Goal: Task Accomplishment & Management: Use online tool/utility

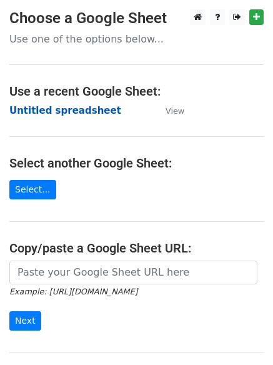
click at [39, 114] on strong "Untitled spreadsheet" at bounding box center [65, 110] width 112 height 11
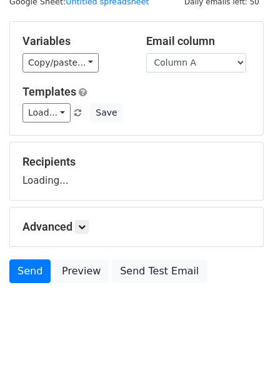
scroll to position [71, 0]
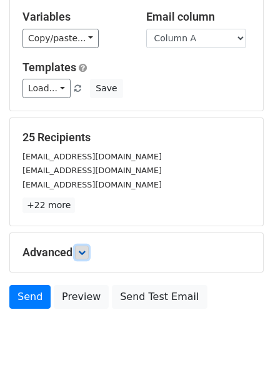
click at [89, 253] on link at bounding box center [82, 253] width 14 height 14
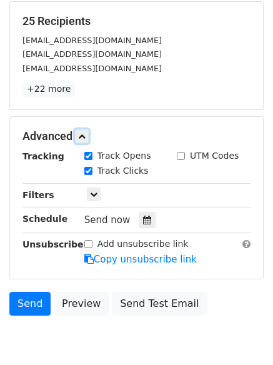
scroll to position [211, 0]
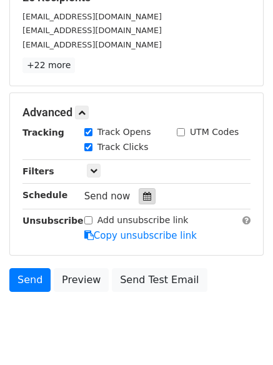
drag, startPoint x: 151, startPoint y: 197, endPoint x: 142, endPoint y: 197, distance: 9.4
click at [148, 197] on div "Send now" at bounding box center [157, 196] width 147 height 17
click at [139, 197] on div at bounding box center [147, 196] width 17 height 16
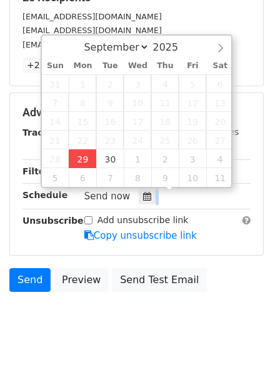
type input "2025-09-29 12:35"
type input "35"
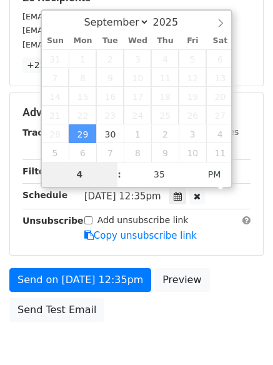
type input "4"
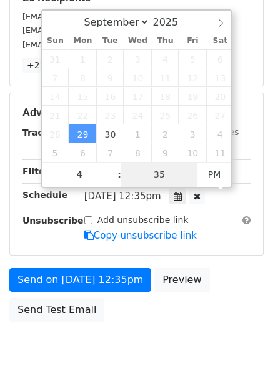
type input "2025-09-29 16:35"
type input "04"
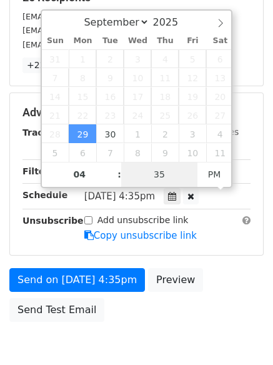
type input "1"
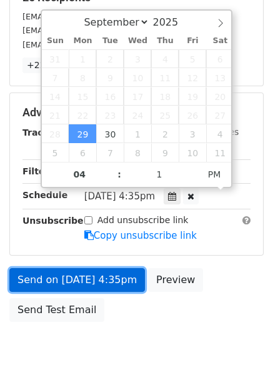
type input "2025-09-29 16:01"
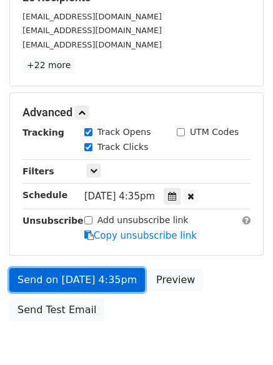
click at [93, 275] on link "Send on Sep 29 at 4:35pm" at bounding box center [77, 280] width 136 height 24
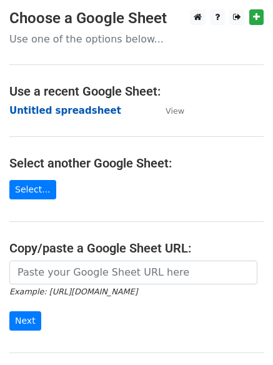
click at [43, 109] on strong "Untitled spreadsheet" at bounding box center [65, 110] width 112 height 11
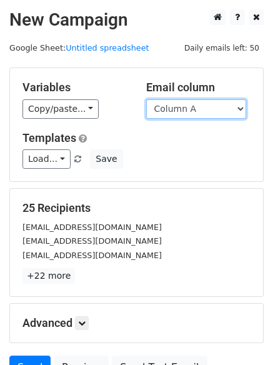
drag, startPoint x: 174, startPoint y: 106, endPoint x: 176, endPoint y: 118, distance: 12.8
click at [174, 106] on select "Column A Column B Column C Column D Column E Column F" at bounding box center [196, 108] width 100 height 19
select select "Column B"
click at [146, 99] on select "Column A Column B Column C Column D Column E Column F" at bounding box center [196, 108] width 100 height 19
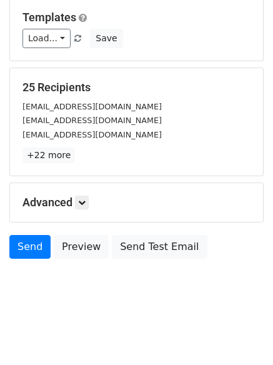
click at [75, 204] on h5 "Advanced" at bounding box center [137, 203] width 228 height 14
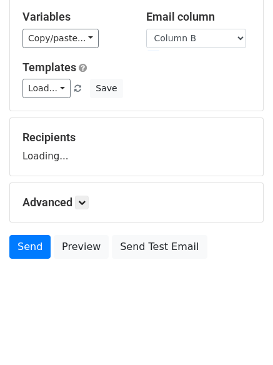
click at [91, 208] on h5 "Advanced" at bounding box center [137, 203] width 228 height 14
click at [92, 206] on h5 "Advanced" at bounding box center [137, 203] width 228 height 14
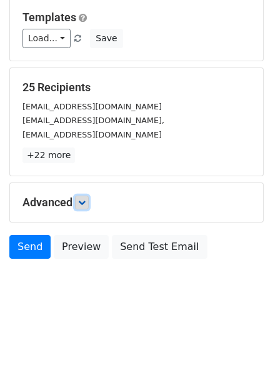
click at [86, 202] on icon at bounding box center [82, 203] width 8 height 8
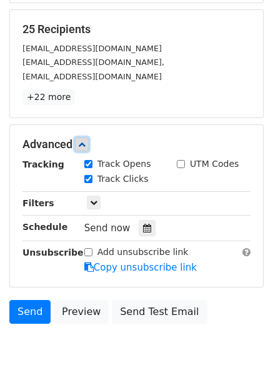
scroll to position [240, 0]
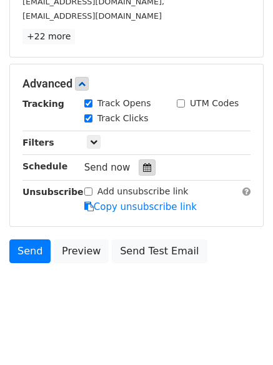
click at [143, 166] on icon at bounding box center [147, 167] width 8 height 9
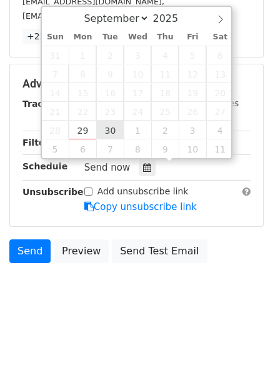
type input "[DATE] 12:00"
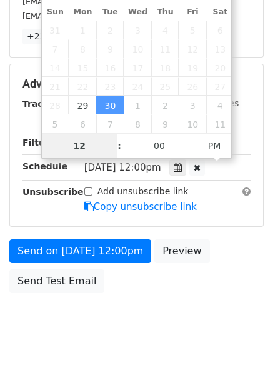
scroll to position [223, 0]
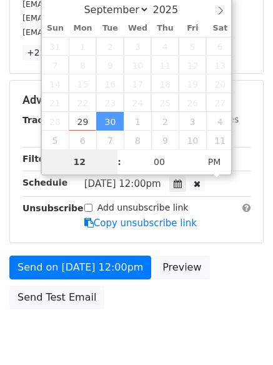
type input "5"
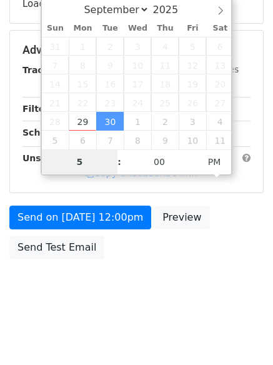
scroll to position [240, 0]
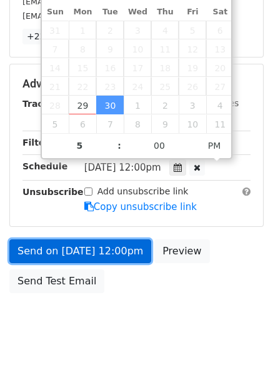
type input "[DATE] 17:00"
click at [84, 250] on link "Send on Sep 30 at 12:00pm" at bounding box center [80, 252] width 142 height 24
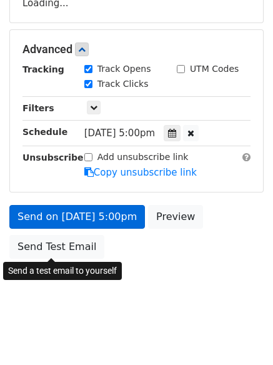
scroll to position [223, 0]
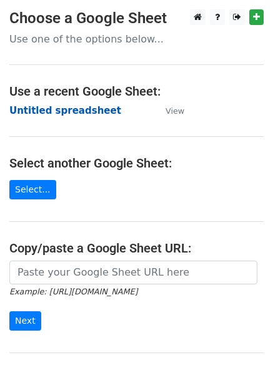
click at [46, 114] on strong "Untitled spreadsheet" at bounding box center [65, 110] width 112 height 11
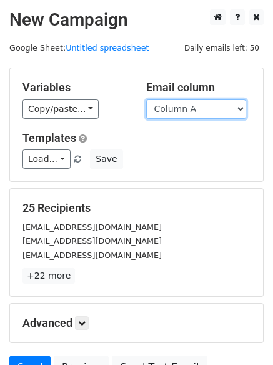
click at [193, 114] on select "Column A Column B Column C Column D Column E Column F" at bounding box center [196, 108] width 100 height 19
select select "Column C"
click at [146, 99] on select "Column A Column B Column C Column D Column E Column F" at bounding box center [196, 108] width 100 height 19
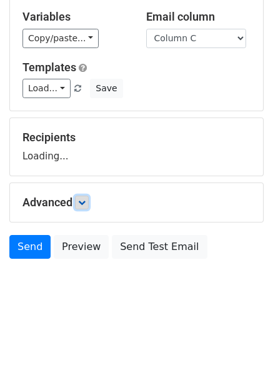
click at [83, 203] on icon at bounding box center [82, 203] width 8 height 8
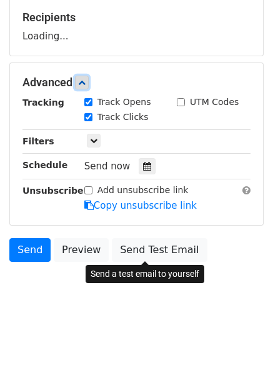
scroll to position [191, 0]
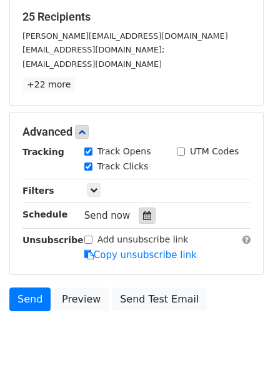
click at [139, 208] on div at bounding box center [147, 216] width 17 height 16
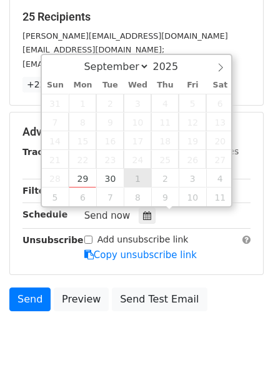
type input "2025-10-01 12:00"
select select "9"
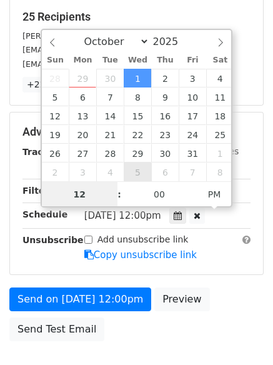
scroll to position [1, 0]
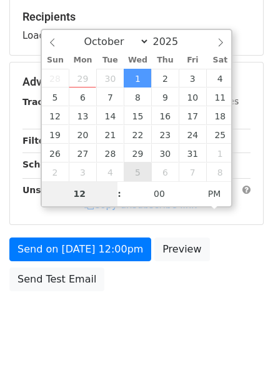
type input "6"
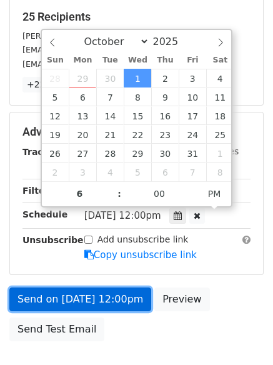
type input "2025-10-01 18:00"
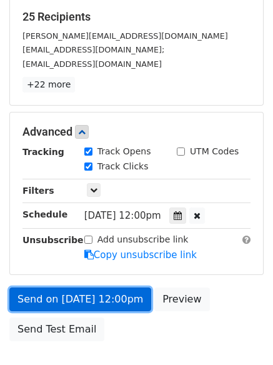
click at [92, 297] on link "Send on Oct 1 at 12:00pm" at bounding box center [80, 300] width 142 height 24
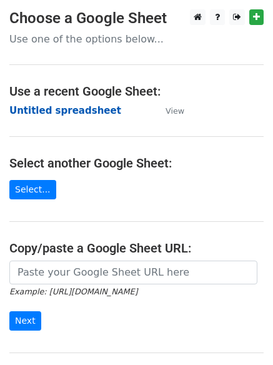
click at [39, 111] on strong "Untitled spreadsheet" at bounding box center [65, 110] width 112 height 11
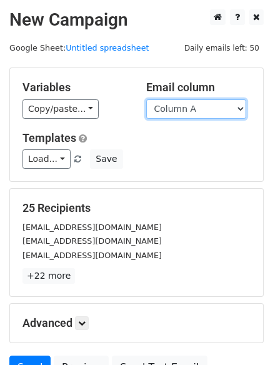
drag, startPoint x: 0, startPoint y: 0, endPoint x: 178, endPoint y: 109, distance: 208.7
click at [178, 109] on select "Column A Column B Column C Column D Column E Column F" at bounding box center [196, 108] width 100 height 19
select select "Column D"
click at [146, 99] on select "Column A Column B Column C Column D Column E Column F" at bounding box center [196, 108] width 100 height 19
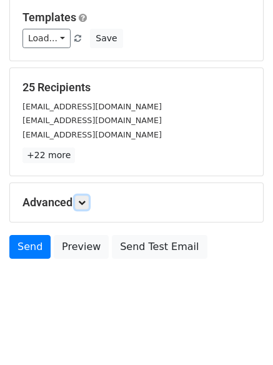
drag, startPoint x: 86, startPoint y: 203, endPoint x: 88, endPoint y: 213, distance: 10.8
click at [86, 203] on icon at bounding box center [82, 203] width 8 height 8
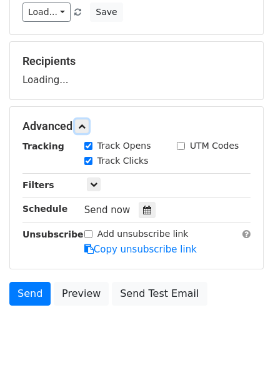
scroll to position [184, 0]
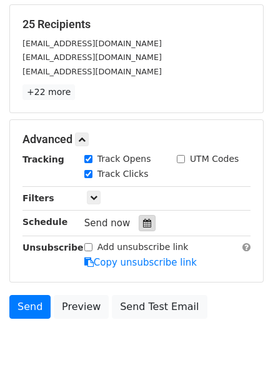
click at [139, 222] on div at bounding box center [147, 223] width 17 height 16
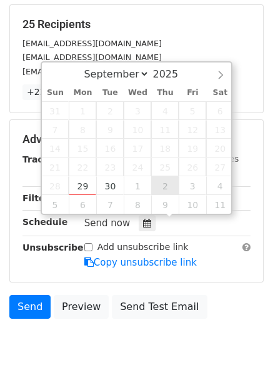
type input "[DATE] 12:00"
select select "9"
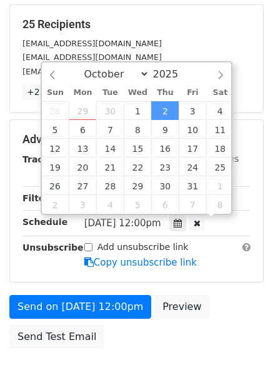
scroll to position [1, 0]
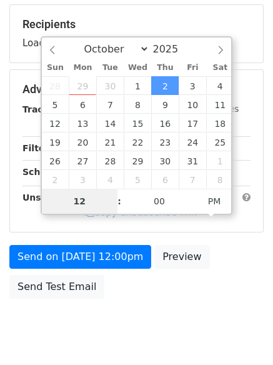
type input "7"
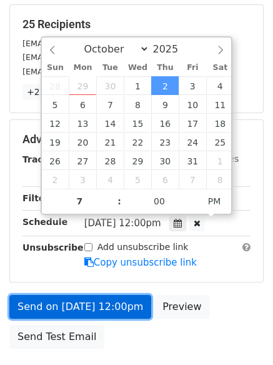
type input "[DATE] 19:00"
click at [93, 299] on link "Send on [DATE] 12:00pm" at bounding box center [80, 307] width 142 height 24
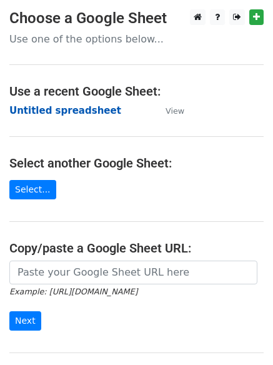
click at [36, 111] on strong "Untitled spreadsheet" at bounding box center [65, 110] width 112 height 11
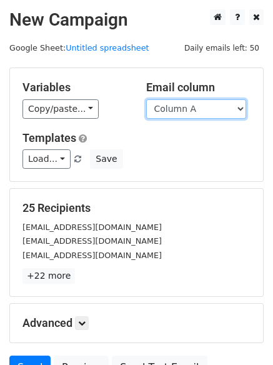
click at [194, 111] on select "Column A Column B Column C Column D Column E Column F" at bounding box center [196, 108] width 100 height 19
select select "Column E"
click at [146, 99] on select "Column A Column B Column C Column D Column E Column F" at bounding box center [196, 108] width 100 height 19
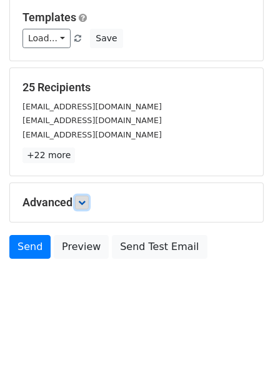
click at [82, 201] on icon at bounding box center [82, 203] width 8 height 8
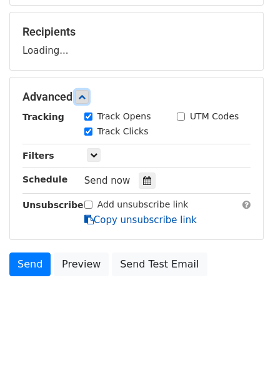
scroll to position [184, 0]
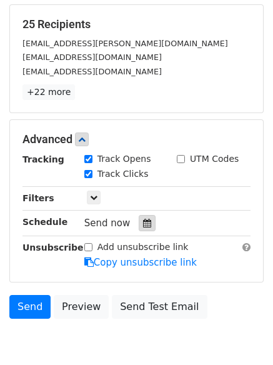
click at [143, 221] on icon at bounding box center [147, 223] width 8 height 9
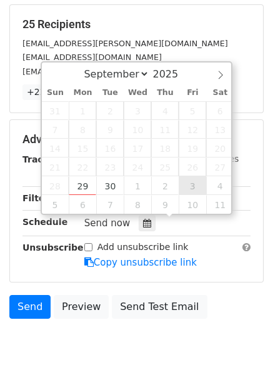
type input "2025-10-03 12:00"
select select "9"
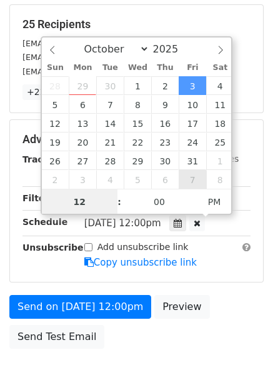
scroll to position [1, 0]
type input "8"
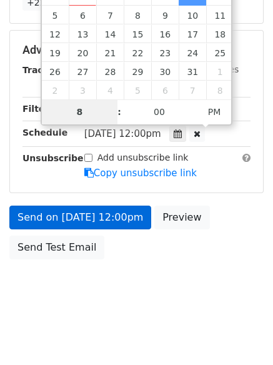
scroll to position [223, 0]
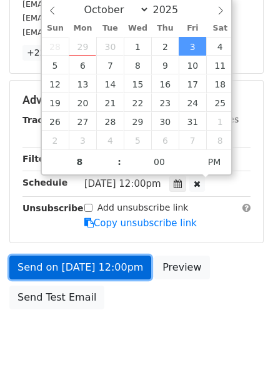
type input "2025-10-03 20:00"
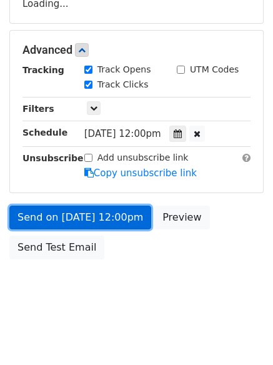
click at [76, 223] on link "Send on Oct 3 at 12:00pm" at bounding box center [80, 218] width 142 height 24
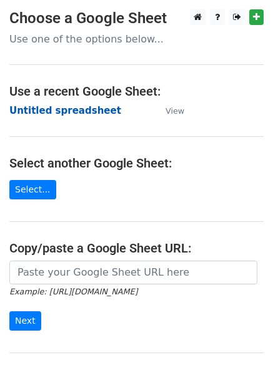
click at [54, 112] on strong "Untitled spreadsheet" at bounding box center [65, 110] width 112 height 11
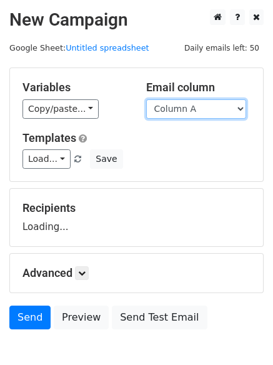
click at [218, 116] on select "Column A Column B Column C Column D Column E Column F" at bounding box center [196, 108] width 100 height 19
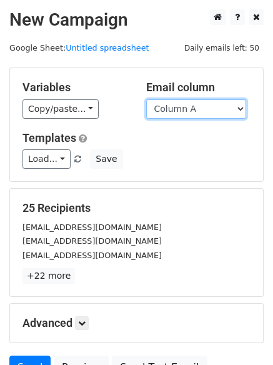
select select "Column F"
click at [146, 99] on select "Column A Column B Column C Column D Column E Column F" at bounding box center [196, 108] width 100 height 19
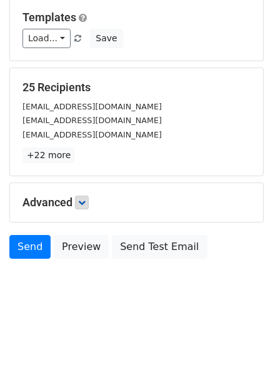
click at [84, 206] on h5 "Advanced" at bounding box center [137, 203] width 228 height 14
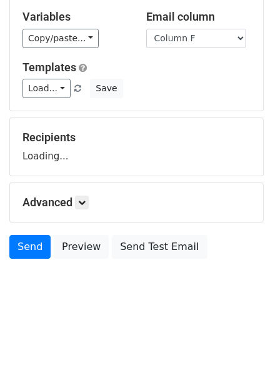
click at [92, 205] on h5 "Advanced" at bounding box center [137, 203] width 228 height 14
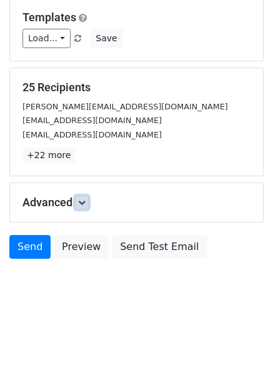
click at [86, 203] on icon at bounding box center [82, 203] width 8 height 8
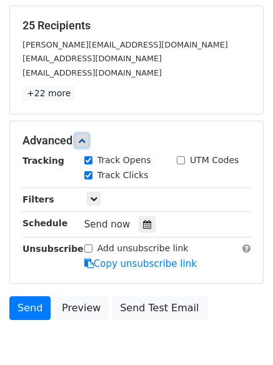
scroll to position [240, 0]
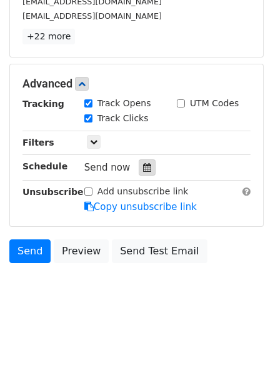
click at [143, 165] on icon at bounding box center [147, 167] width 8 height 9
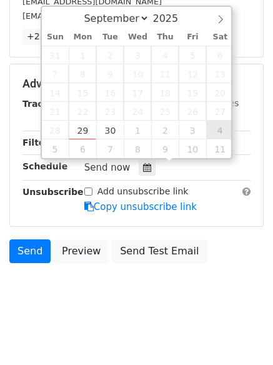
type input "2025-10-04 12:00"
select select "9"
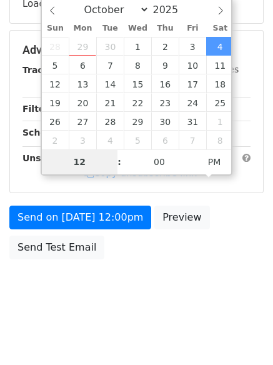
type input "9"
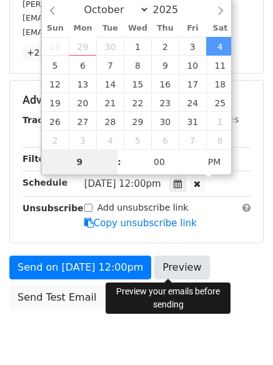
scroll to position [240, 0]
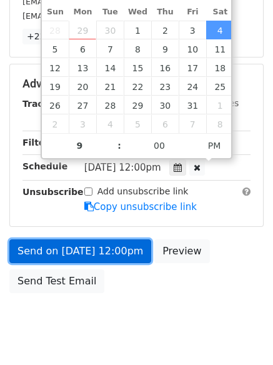
type input "2025-10-04 21:00"
click at [98, 241] on link "Send on Oct 4 at 12:00pm" at bounding box center [80, 252] width 142 height 24
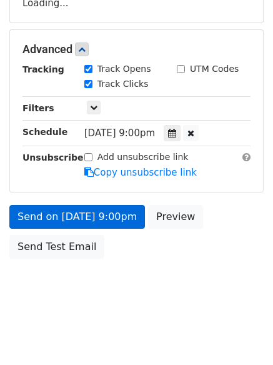
scroll to position [223, 0]
